Goal: Information Seeking & Learning: Check status

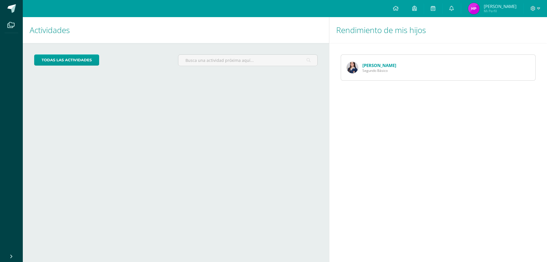
click at [374, 65] on link "[PERSON_NAME]" at bounding box center [379, 65] width 34 height 6
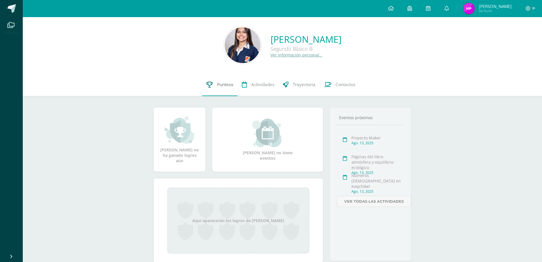
click at [223, 84] on span "Punteos" at bounding box center [225, 84] width 16 height 6
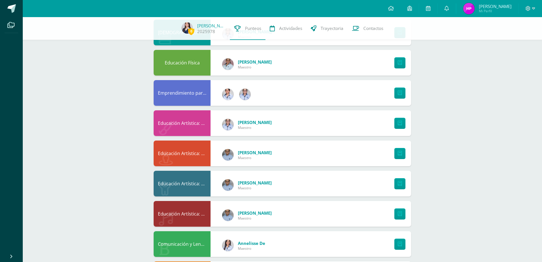
scroll to position [313, 0]
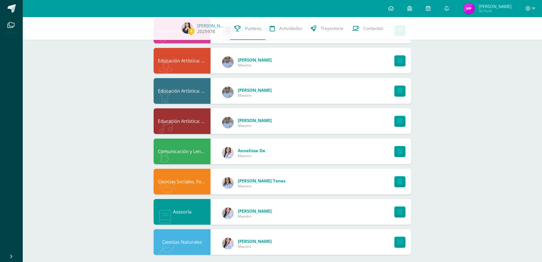
click at [206, 25] on link "[PERSON_NAME]" at bounding box center [211, 26] width 28 height 6
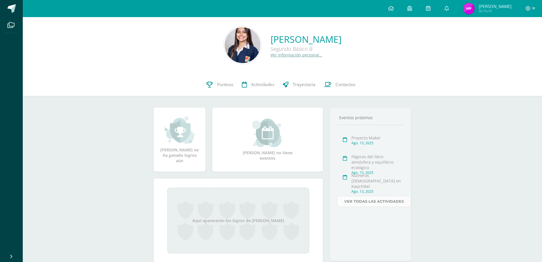
click at [375, 203] on link "Ver todas las actividades" at bounding box center [374, 201] width 74 height 11
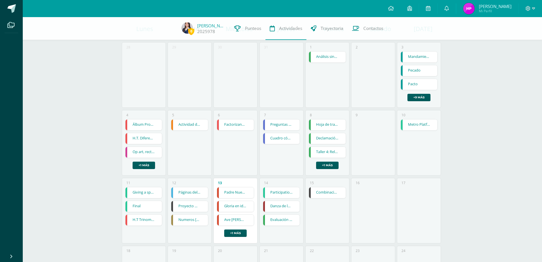
scroll to position [85, 0]
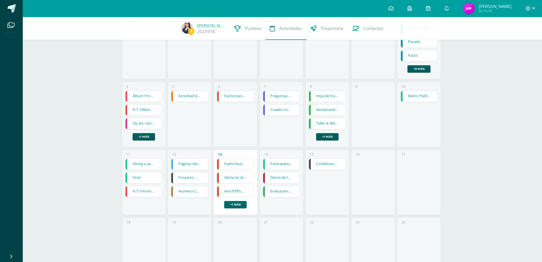
click at [235, 205] on link "+1 más" at bounding box center [235, 204] width 22 height 7
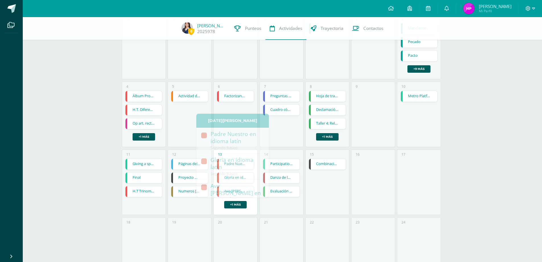
click at [449, 199] on div "[DATE] [DATE] [DATE] [DATE] [DATE] [DATE] [DATE][PERSON_NAME][DATE][DATE] 28 29…" at bounding box center [283, 148] width 342 height 432
